Goal: Information Seeking & Learning: Learn about a topic

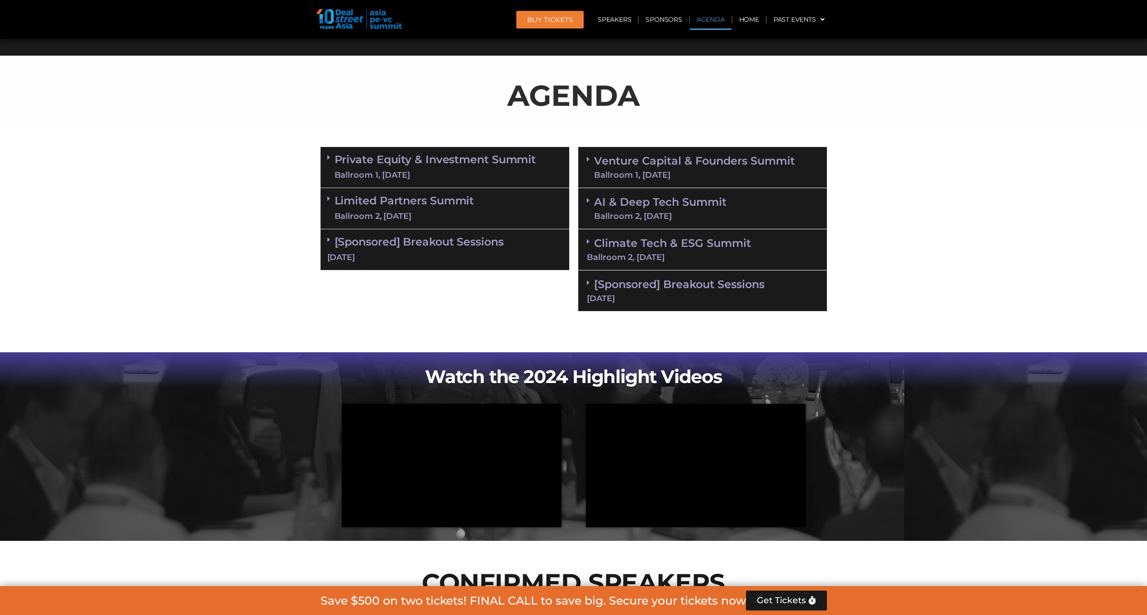
scroll to position [385, 0]
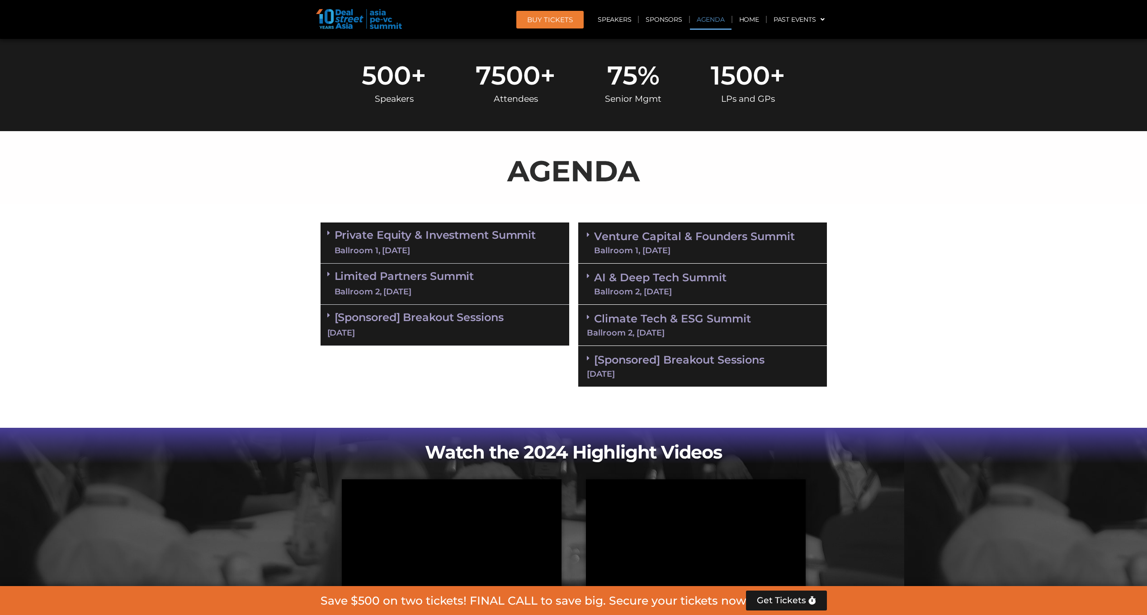
click at [659, 363] on link "[Sponsored] Breakout Sessions [DATE]" at bounding box center [702, 365] width 231 height 25
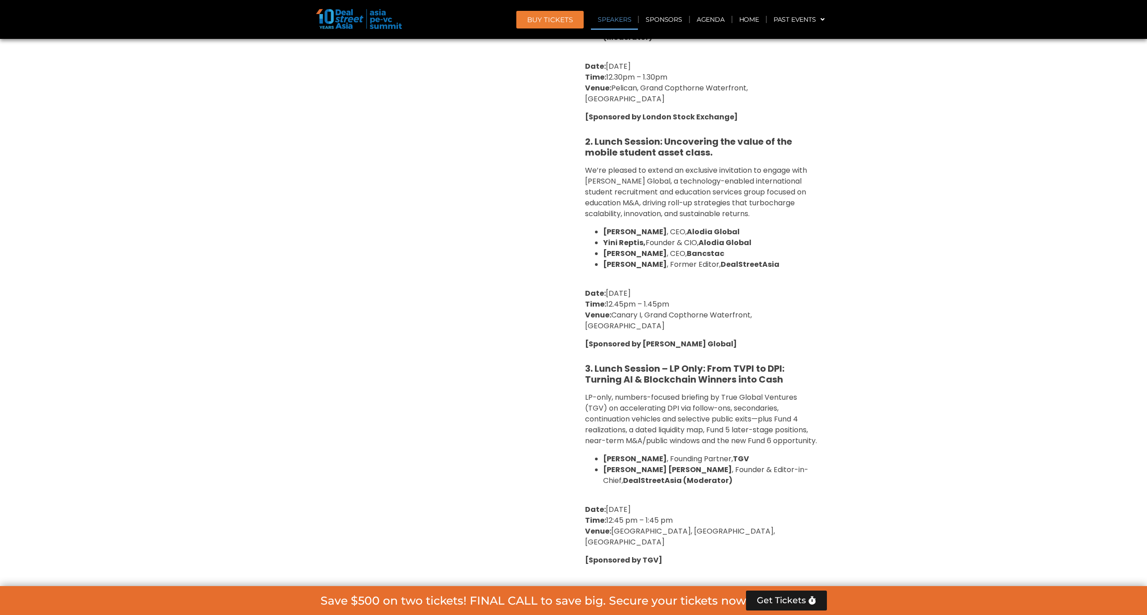
scroll to position [1017, 0]
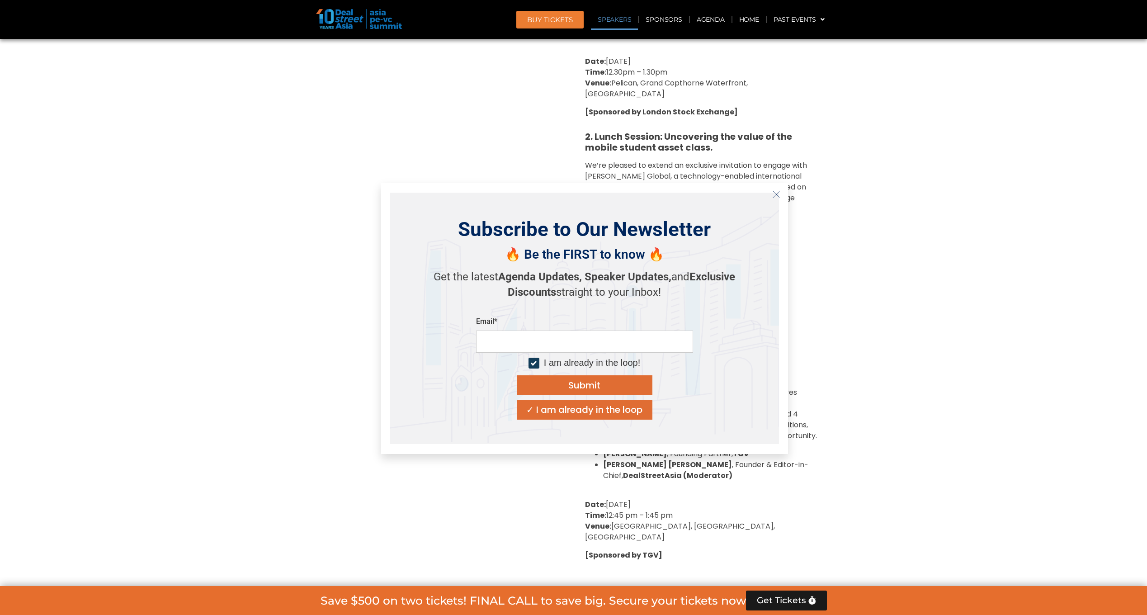
click at [879, 242] on section "Private Equity & Investment Summit Ballroom 1, [DATE] 8:00 am – 9:00 am | Regis…" at bounding box center [573, 82] width 1147 height 994
click at [777, 198] on button "Close" at bounding box center [776, 194] width 14 height 14
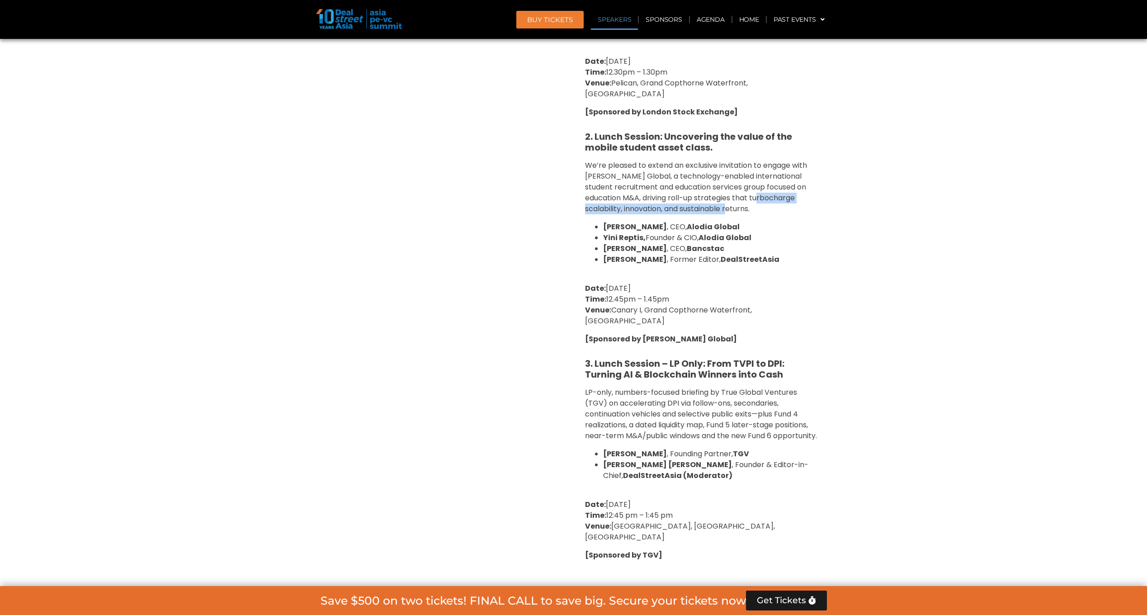
drag, startPoint x: 778, startPoint y: 177, endPoint x: 750, endPoint y: 167, distance: 29.7
click at [750, 167] on p "We’re pleased to extend an exclusive invitation to engage with [PERSON_NAME] Gl…" at bounding box center [702, 187] width 235 height 54
click at [750, 167] on span "We’re pleased to extend an exclusive invitation to engage with [PERSON_NAME] Gl…" at bounding box center [696, 187] width 222 height 54
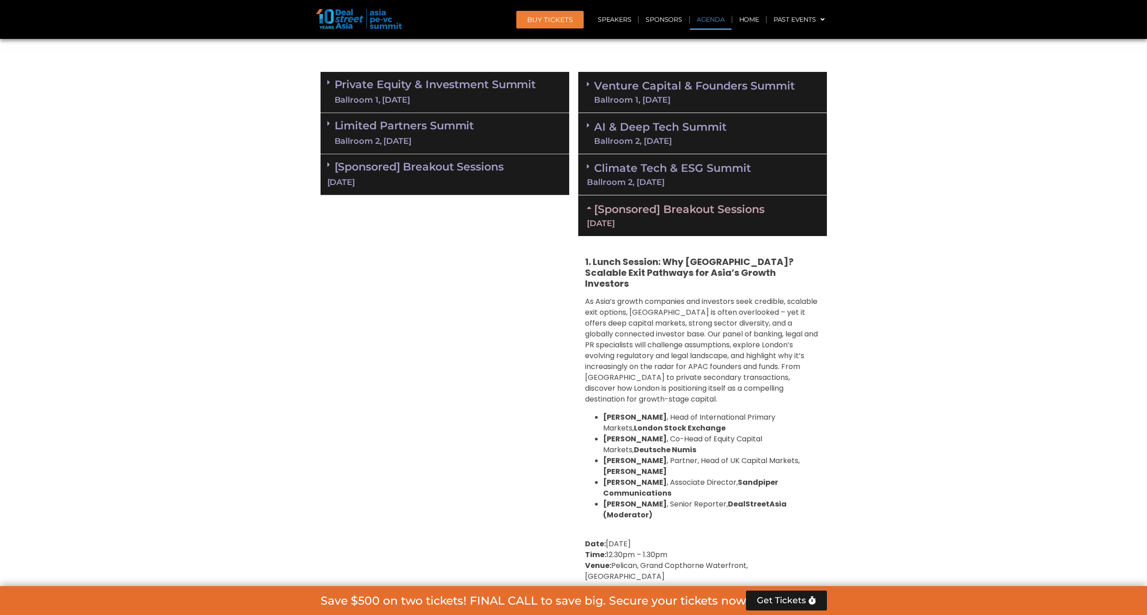
scroll to position [475, 0]
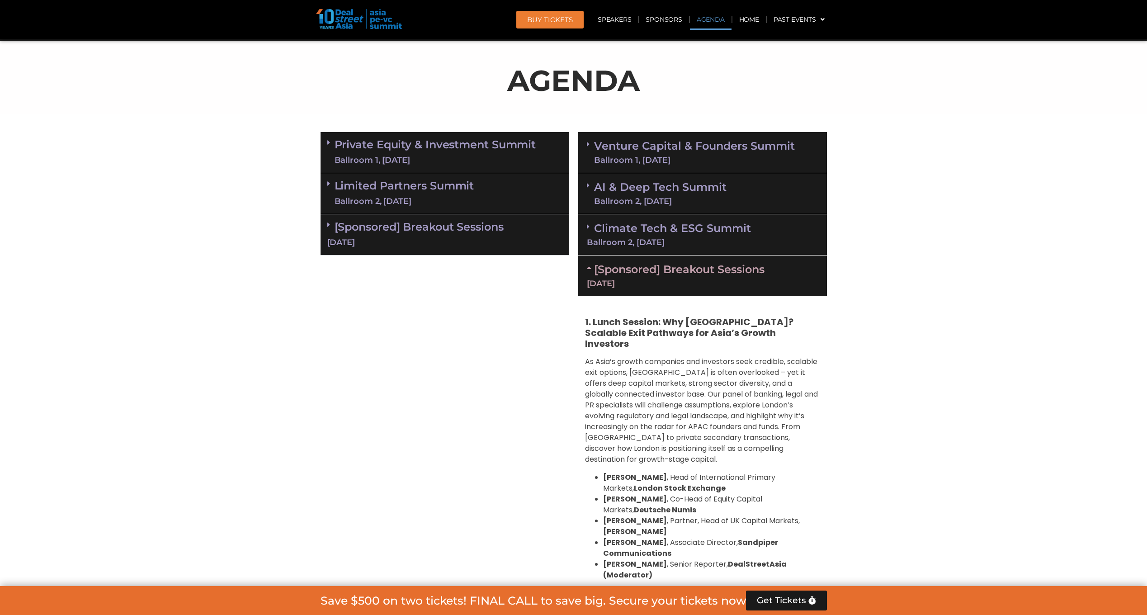
click at [716, 230] on link "Climate Tech & ESG Summit Ballroom 2, [DATE]" at bounding box center [702, 233] width 231 height 25
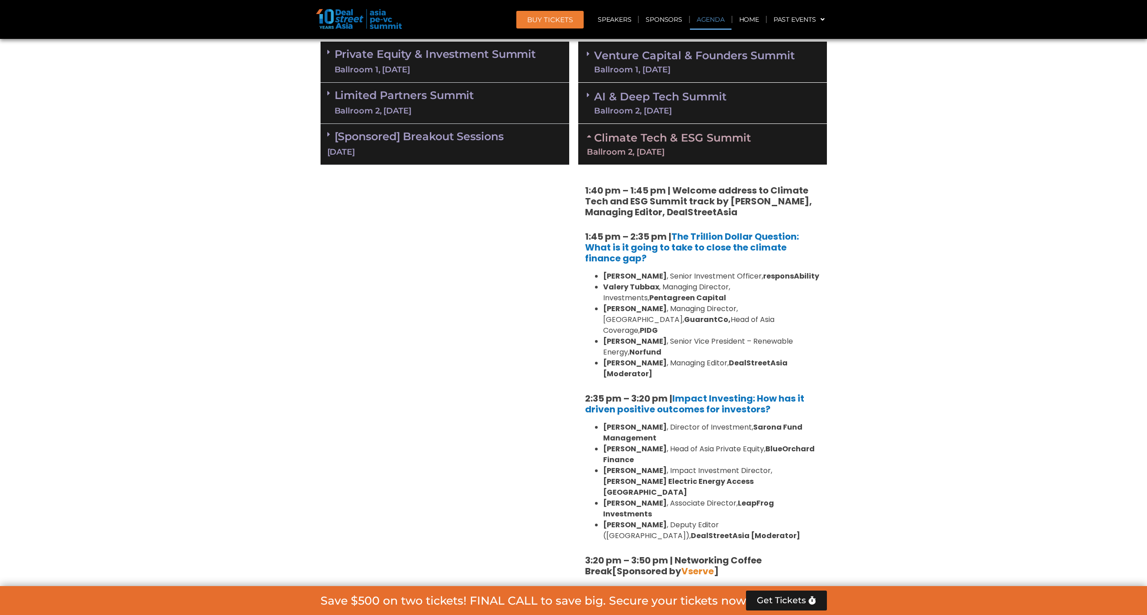
scroll to position [520, 0]
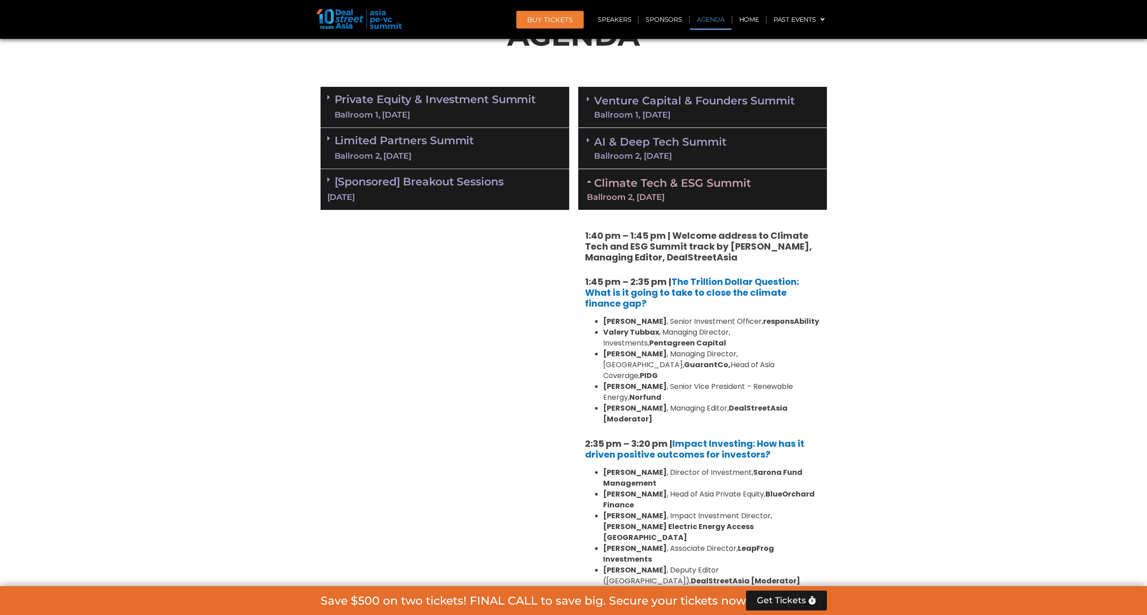
click at [715, 144] on link "AI & Deep Tech Summit Ballroom 2, [DATE]" at bounding box center [660, 148] width 132 height 24
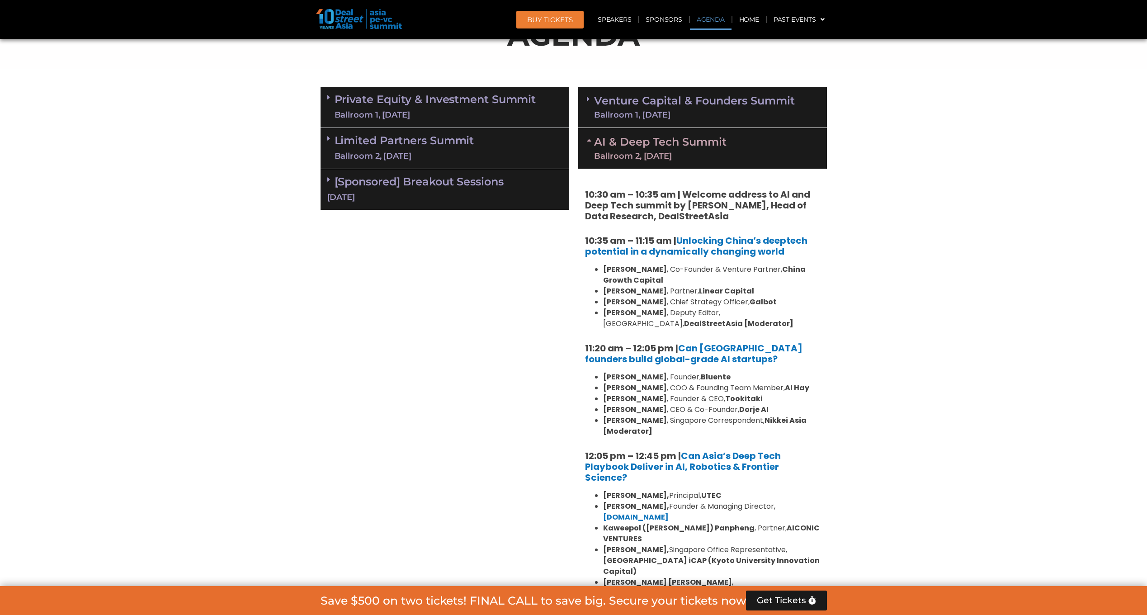
click at [752, 113] on div "Ballroom 1, [DATE]" at bounding box center [694, 115] width 201 height 8
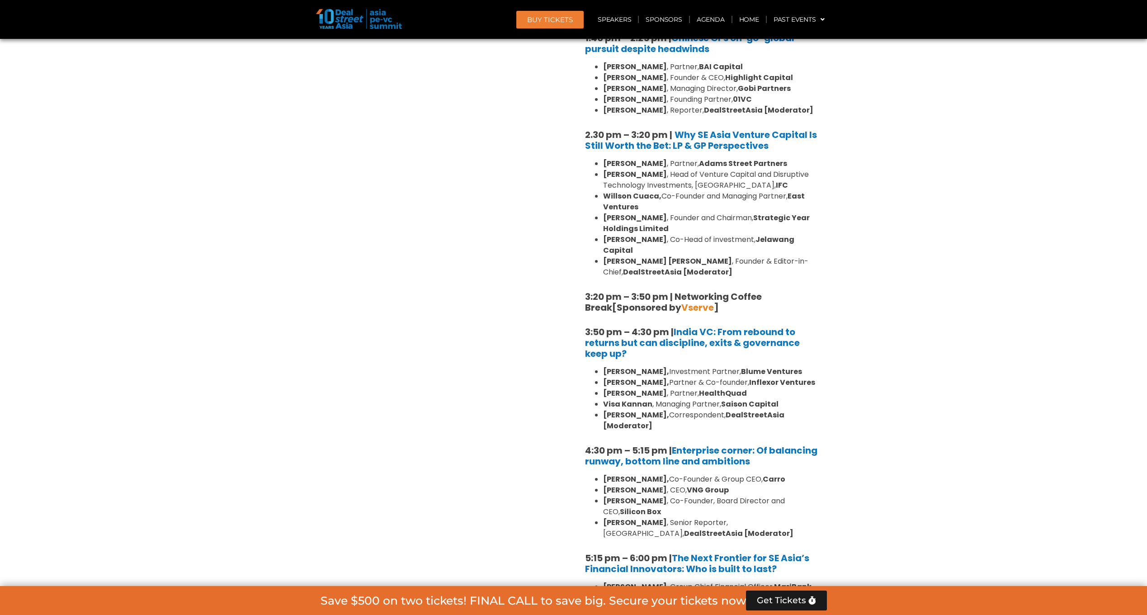
scroll to position [1243, 0]
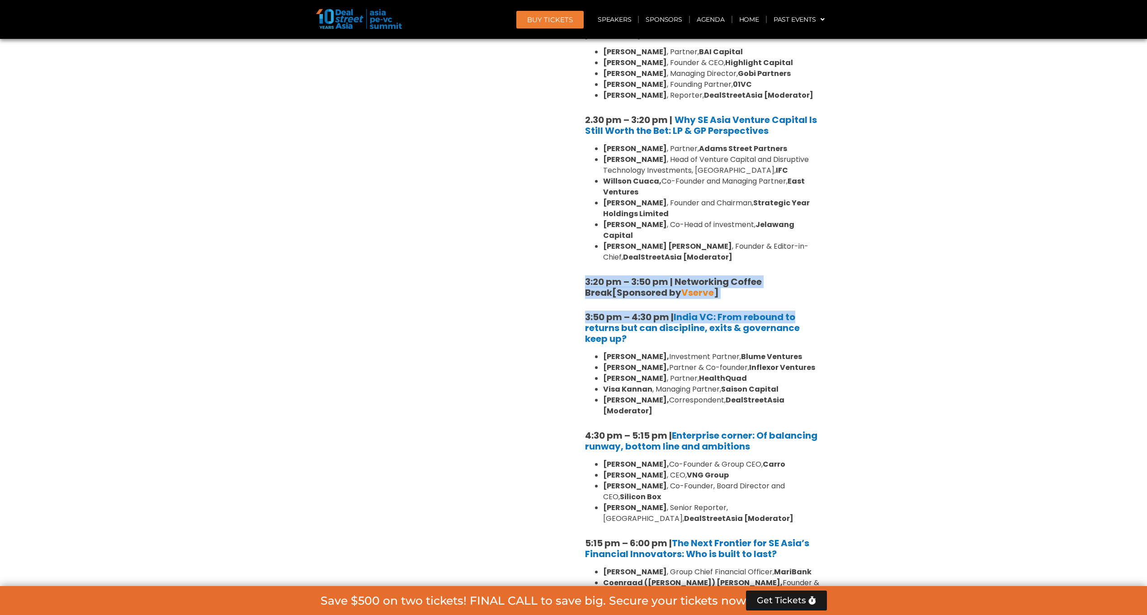
drag, startPoint x: 844, startPoint y: 267, endPoint x: 842, endPoint y: 220, distance: 46.6
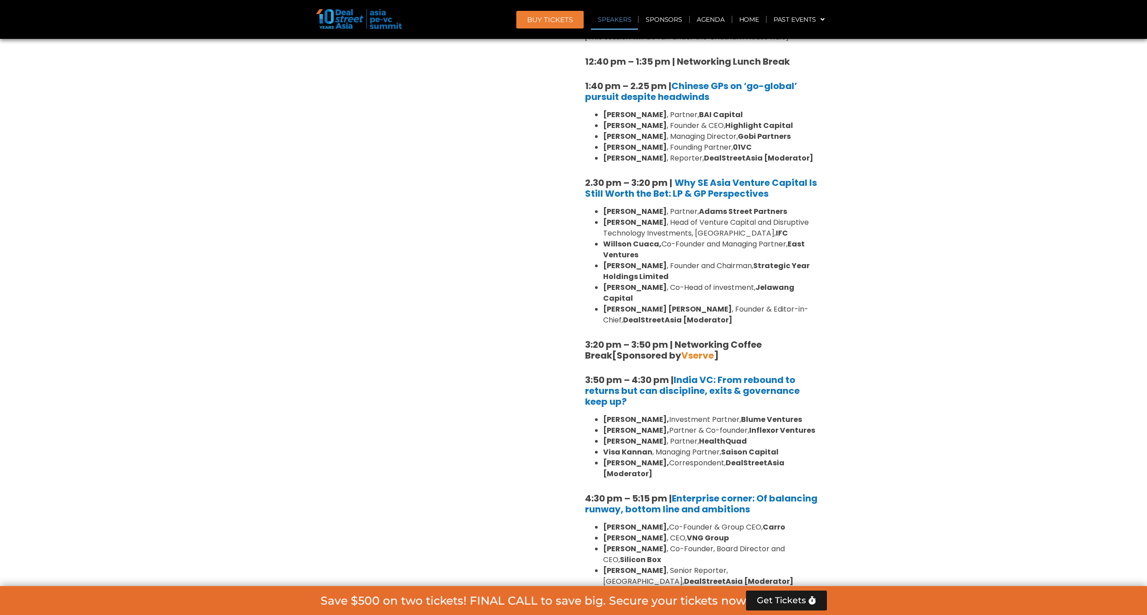
scroll to position [1108, 0]
